Goal: Find specific page/section: Find specific page/section

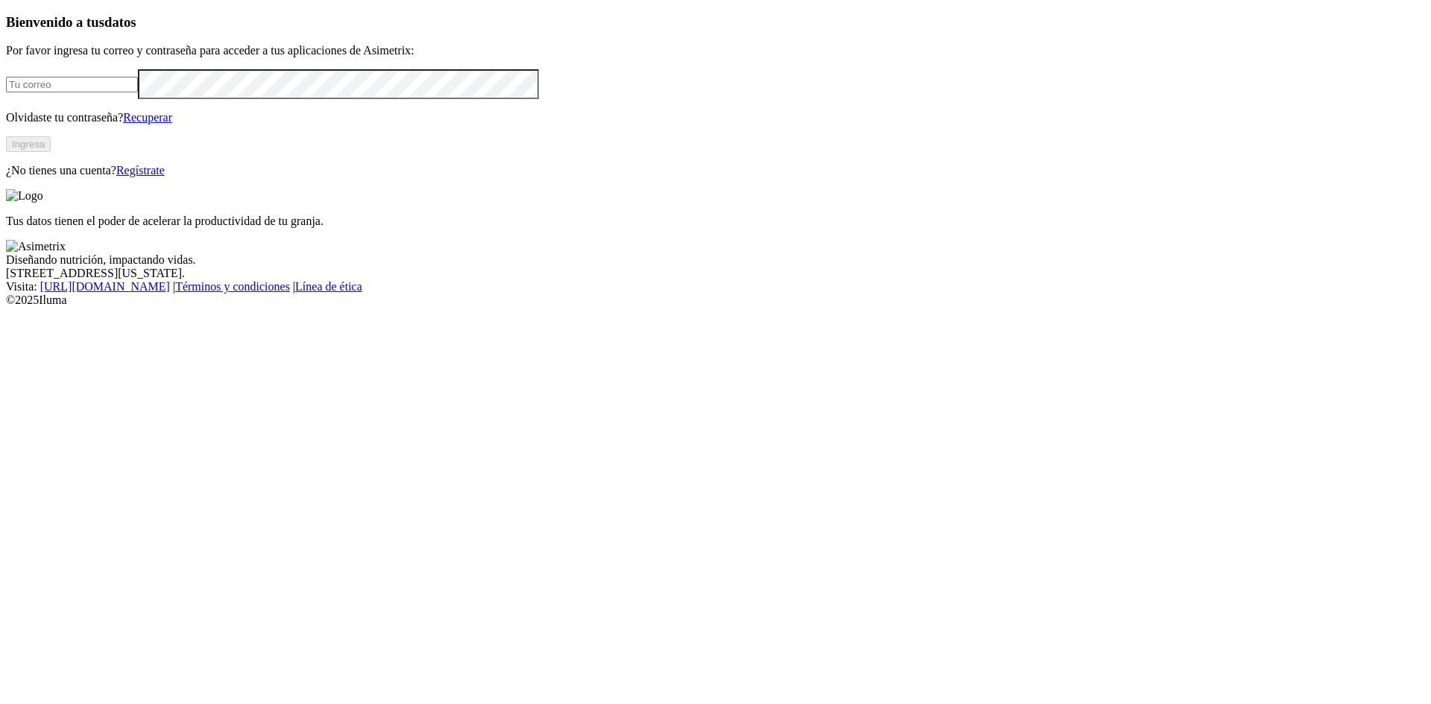
type input "[EMAIL_ADDRESS][DOMAIN_NAME]"
click at [51, 152] on button "Ingresa" at bounding box center [28, 144] width 45 height 16
